Goal: Task Accomplishment & Management: Use online tool/utility

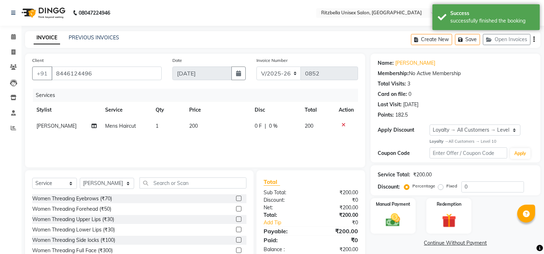
select select "6870"
select select "service"
select select "59016"
select select "1: Object"
drag, startPoint x: 0, startPoint y: 0, endPoint x: 120, endPoint y: 182, distance: 218.3
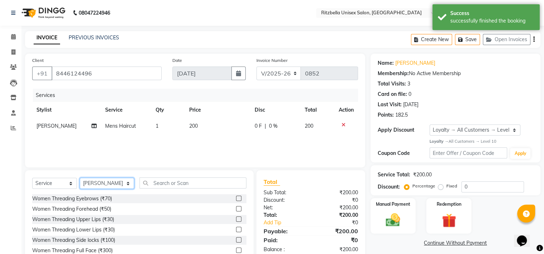
click at [120, 182] on select "Select Stylist khushi [PERSON_NAME] Ritu [PERSON_NAME] [PERSON_NAME][DEMOGRAPHI…" at bounding box center [107, 183] width 54 height 11
select select "89403"
click at [80, 178] on select "Select Stylist khushi [PERSON_NAME] Ritu [PERSON_NAME] [PERSON_NAME][DEMOGRAPHI…" at bounding box center [107, 183] width 54 height 11
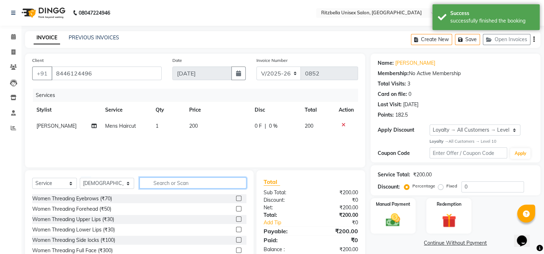
click at [155, 185] on input "text" at bounding box center [193, 183] width 107 height 11
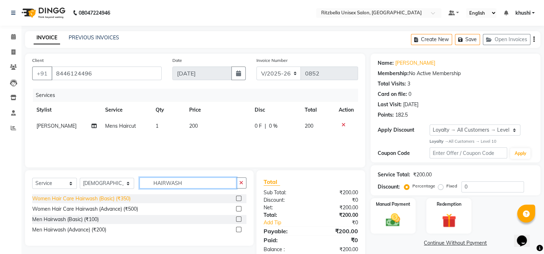
type input "HAIRWASH"
click at [56, 199] on div "Women Hair Care Hairwash (Basic) (₹350)" at bounding box center [81, 199] width 98 height 8
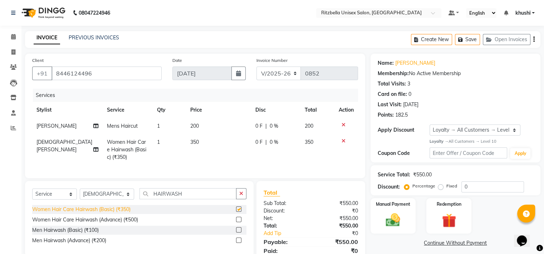
checkbox input "false"
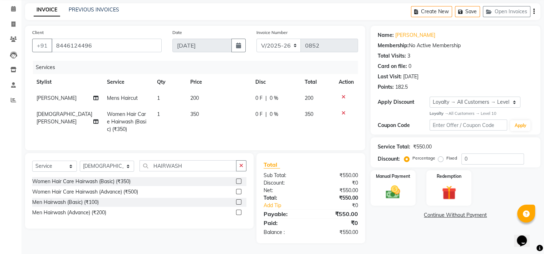
scroll to position [34, 0]
click at [391, 184] on img at bounding box center [393, 192] width 24 height 17
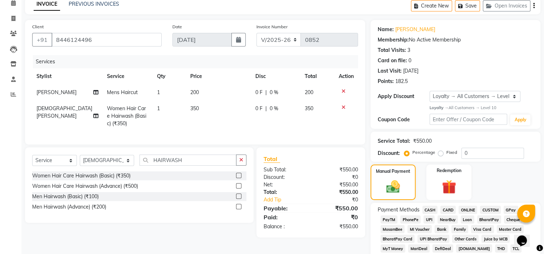
click at [509, 212] on span "GPay" at bounding box center [511, 210] width 15 height 8
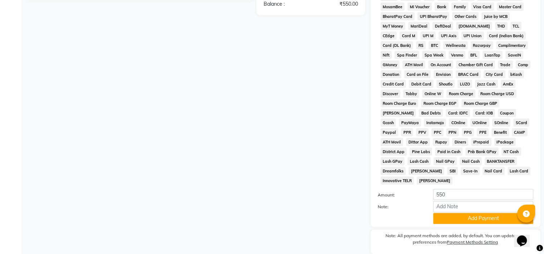
scroll to position [258, 0]
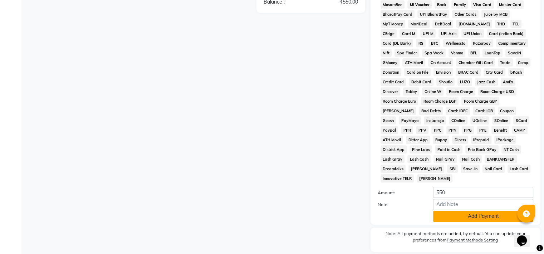
click at [475, 211] on button "Add Payment" at bounding box center [483, 216] width 100 height 11
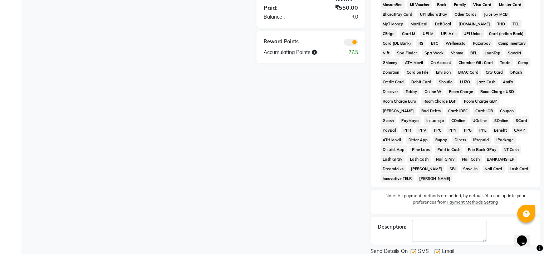
scroll to position [280, 0]
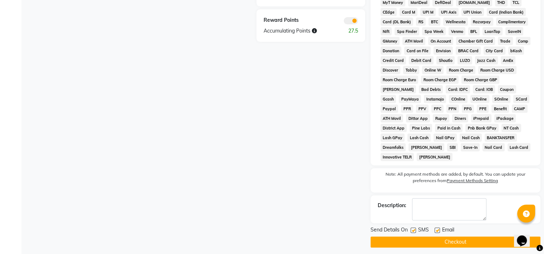
click at [453, 238] on button "Checkout" at bounding box center [456, 242] width 170 height 11
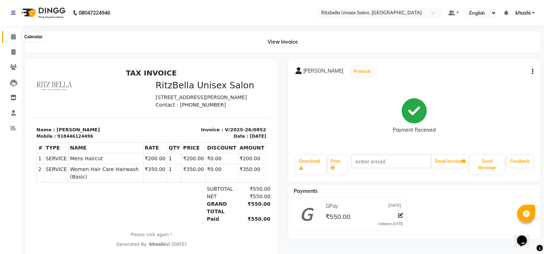
click at [14, 35] on icon at bounding box center [13, 36] width 5 height 5
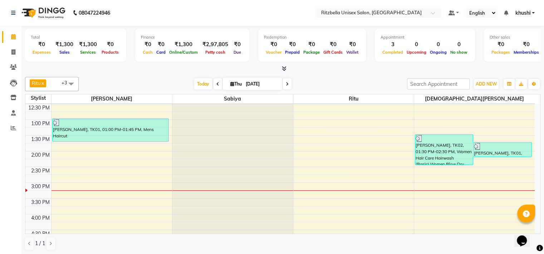
scroll to position [112, 0]
